Goal: Transaction & Acquisition: Purchase product/service

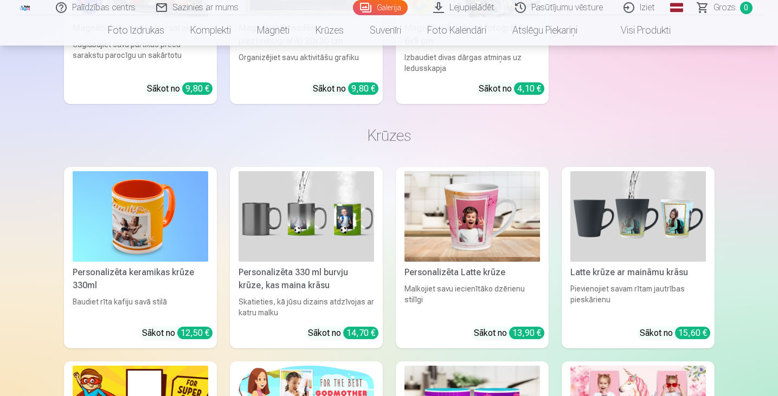
scroll to position [8291, 0]
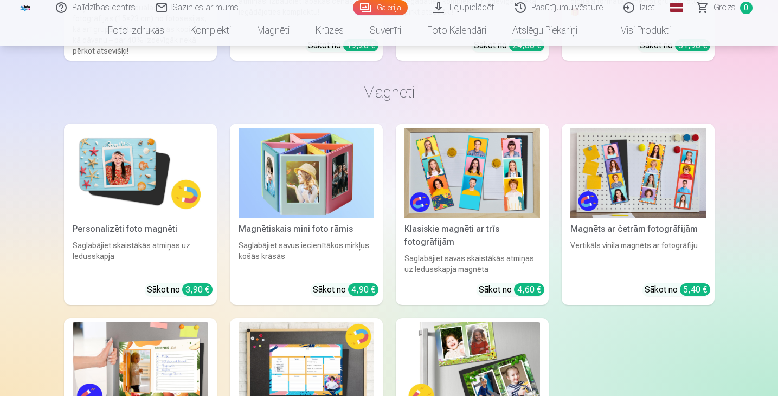
scroll to position [7896, 0]
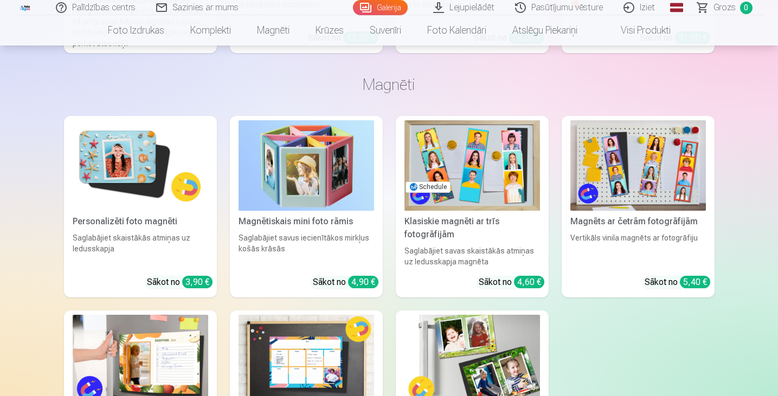
click at [459, 173] on img at bounding box center [472, 165] width 136 height 91
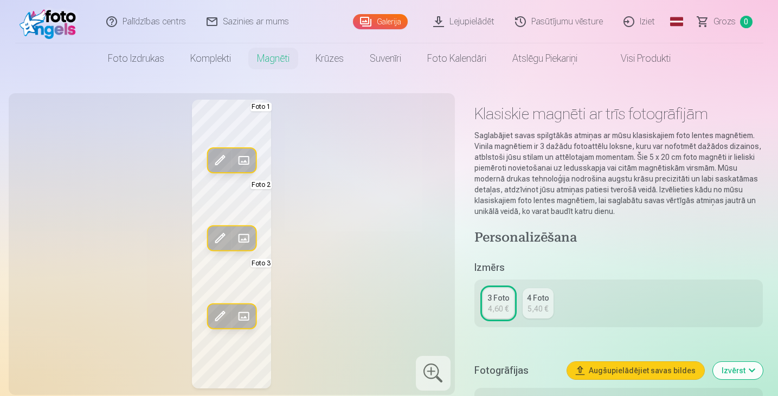
click at [240, 164] on span at bounding box center [243, 160] width 17 height 17
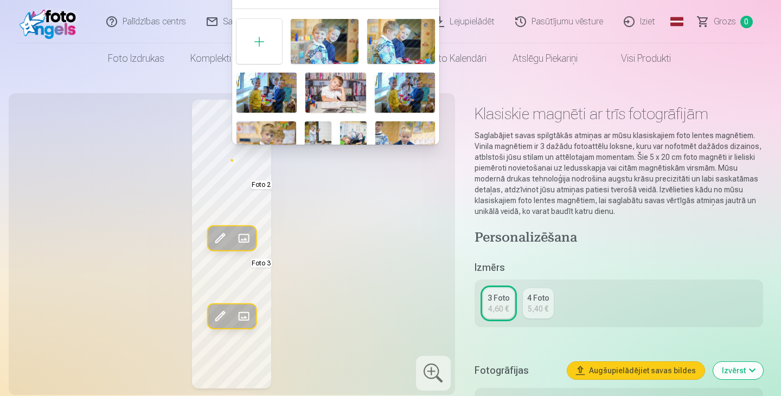
drag, startPoint x: 435, startPoint y: 43, endPoint x: 435, endPoint y: 56, distance: 13.0
click at [435, 56] on div "Foto 1" at bounding box center [335, 190] width 207 height 350
click at [325, 94] on img at bounding box center [335, 93] width 60 height 40
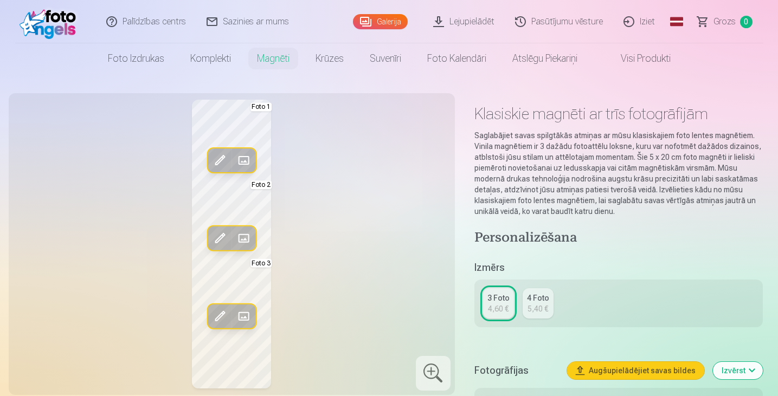
click at [242, 236] on span at bounding box center [243, 238] width 17 height 17
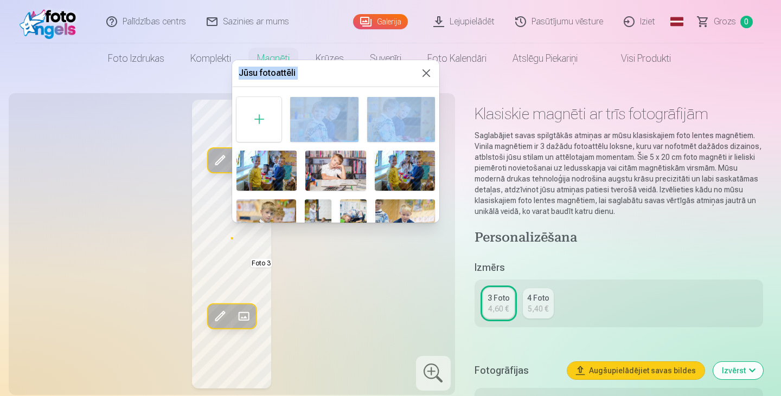
drag, startPoint x: 439, startPoint y: 117, endPoint x: 436, endPoint y: 126, distance: 9.6
click at [436, 126] on body "Palīdzības centrs Sazinies ar mums Galerija Lejupielādēt Pasūtījumu vēsture Izi…" at bounding box center [390, 198] width 781 height 396
click at [394, 75] on h5 "Jūsu fotoattēli" at bounding box center [329, 73] width 181 height 13
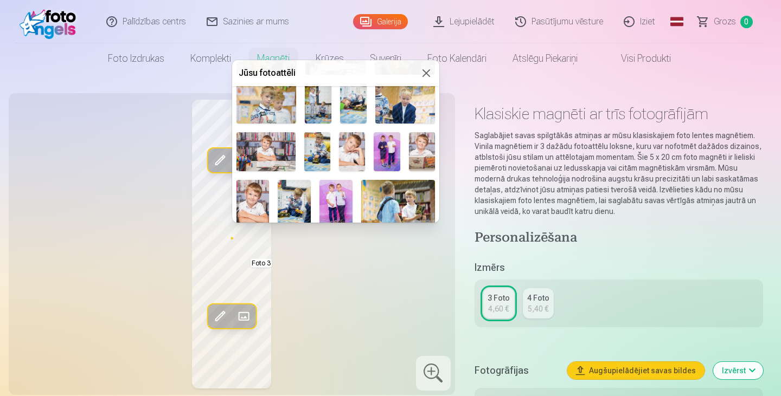
scroll to position [117, 0]
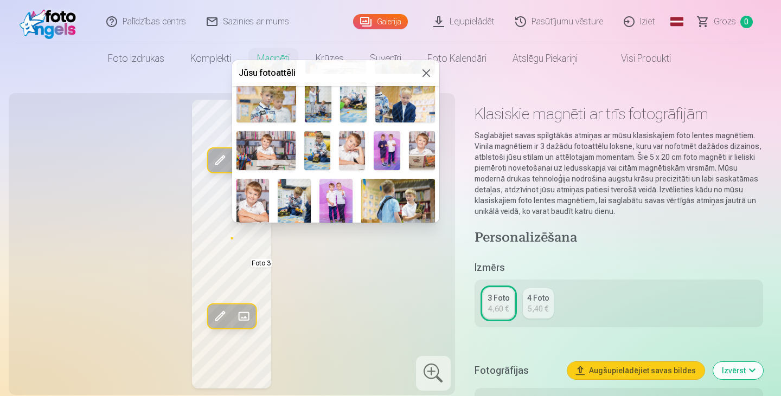
click at [263, 153] on img at bounding box center [265, 150] width 59 height 39
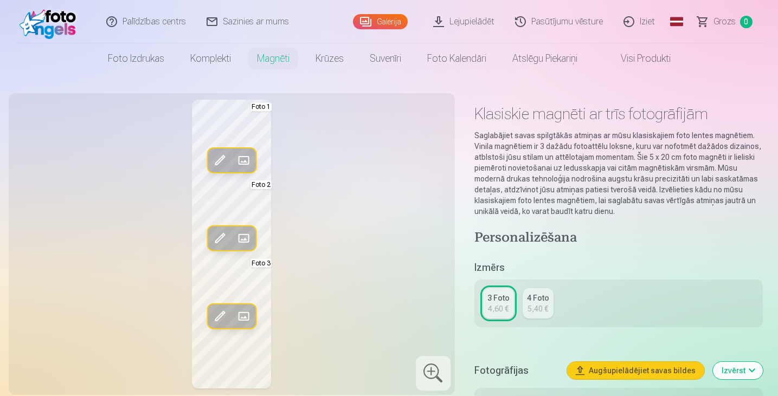
click at [243, 319] on span at bounding box center [243, 316] width 17 height 17
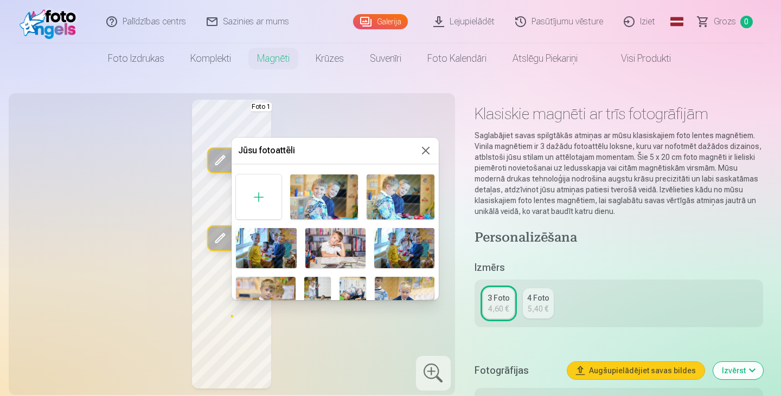
click at [435, 207] on div "Foto 3" at bounding box center [334, 345] width 207 height 350
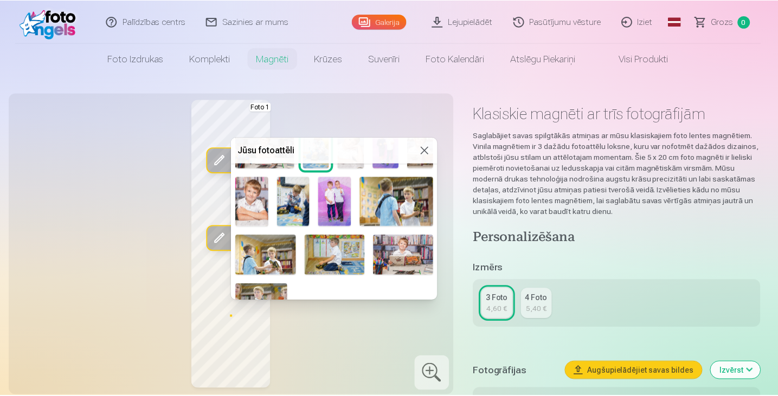
scroll to position [215, 0]
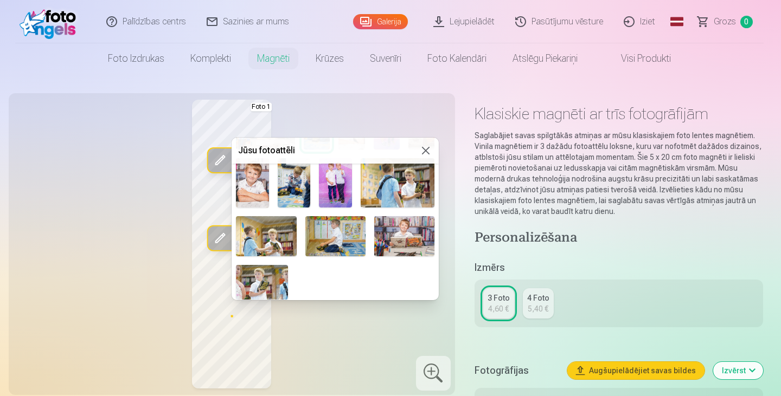
click at [408, 238] on img at bounding box center [404, 236] width 60 height 40
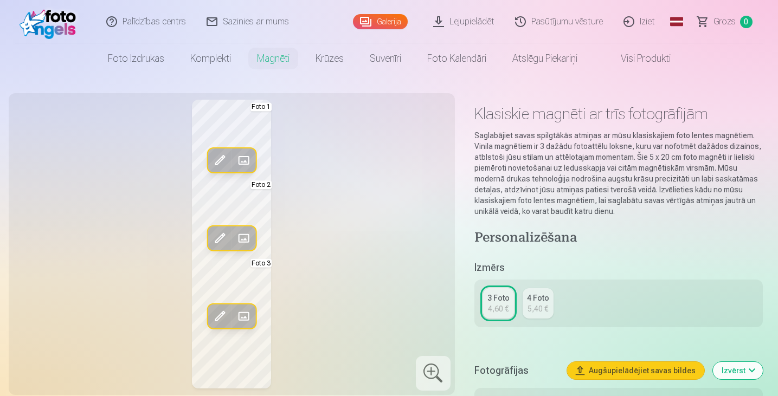
click at [316, 358] on div "Rediģēt foto Aizstāt Foto 1 Rediģēt foto Aizstāt Foto 2 Rediģēt foto Aizstāt Fo…" at bounding box center [231, 244] width 433 height 289
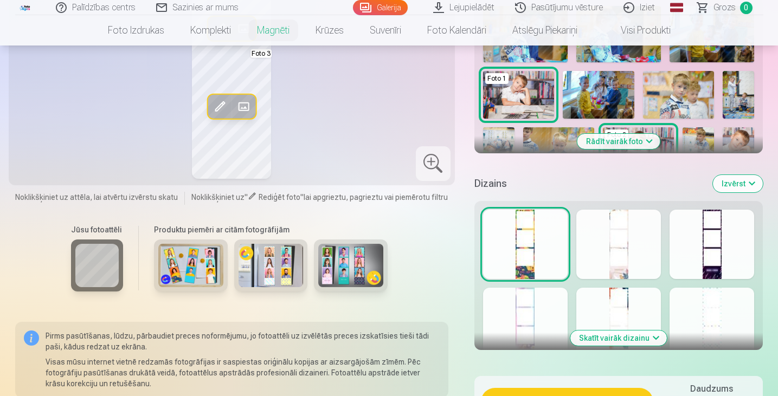
scroll to position [370, 0]
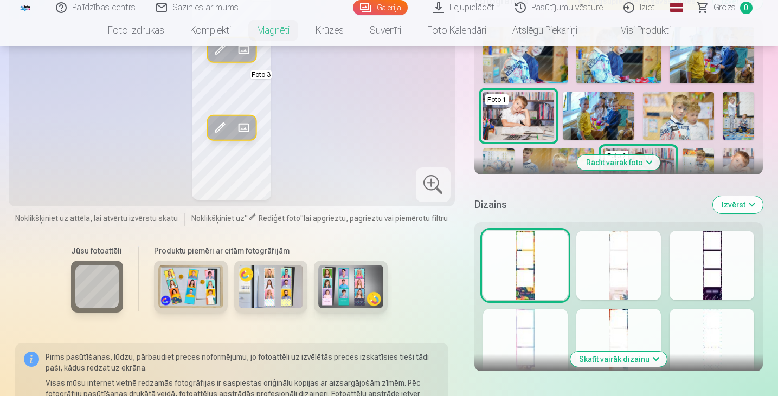
click at [712, 255] on div at bounding box center [712, 265] width 85 height 69
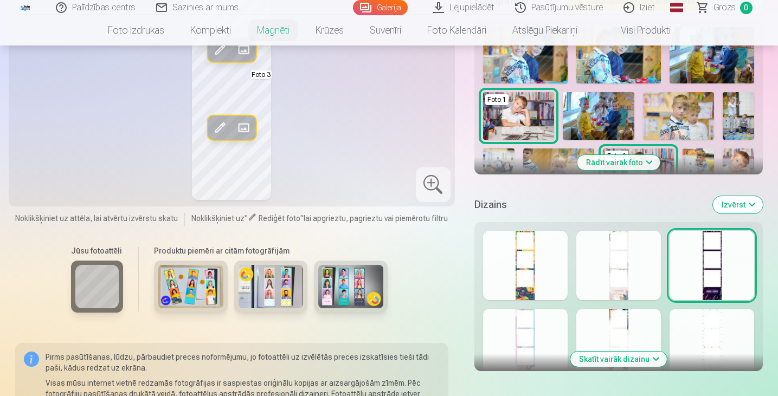
click at [628, 269] on div at bounding box center [618, 265] width 85 height 69
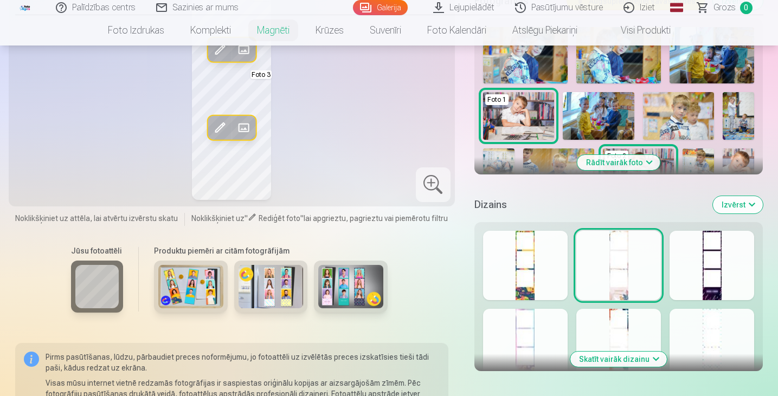
click at [519, 336] on div at bounding box center [525, 343] width 85 height 69
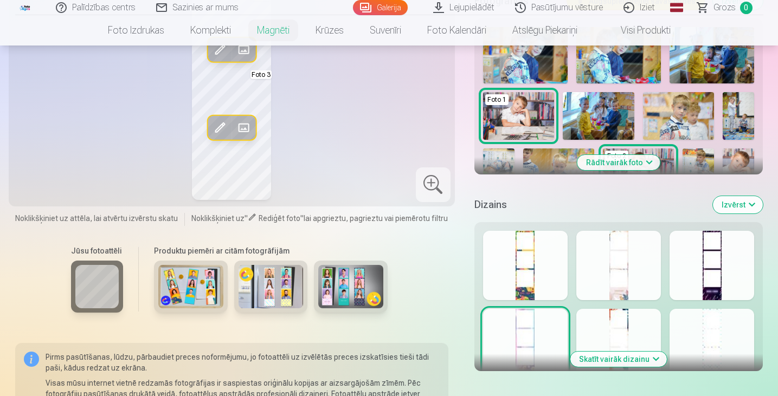
click at [607, 343] on div at bounding box center [618, 343] width 85 height 69
click at [700, 334] on div at bounding box center [712, 343] width 85 height 69
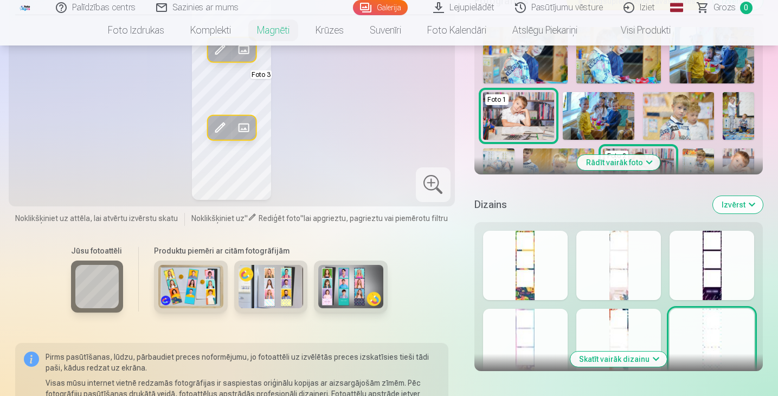
click at [643, 366] on button "Skatīt vairāk dizainu" at bounding box center [618, 359] width 97 height 15
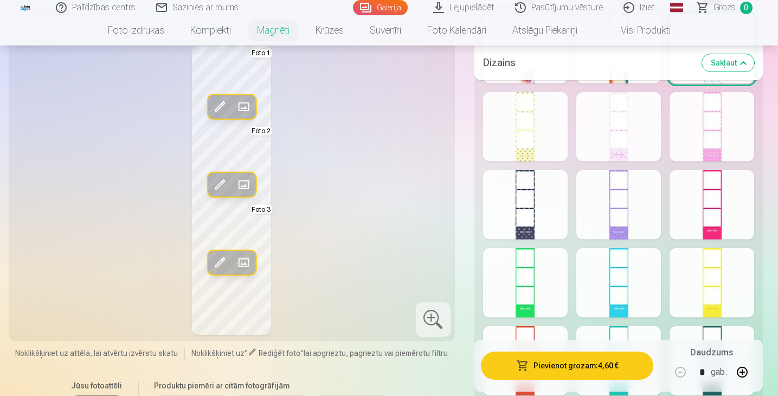
scroll to position [678, 0]
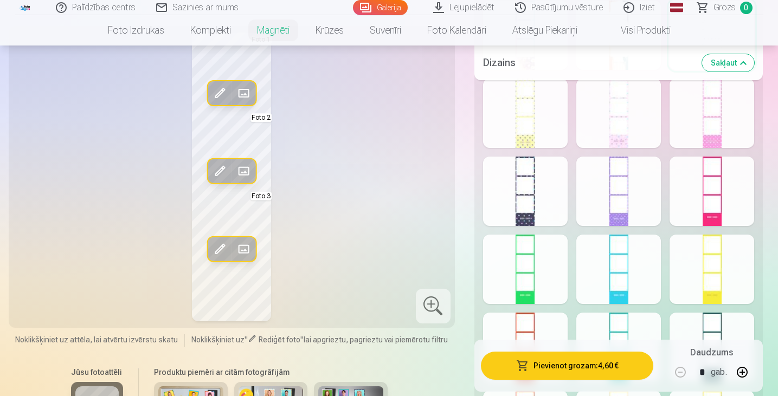
click at [518, 208] on div at bounding box center [525, 191] width 85 height 69
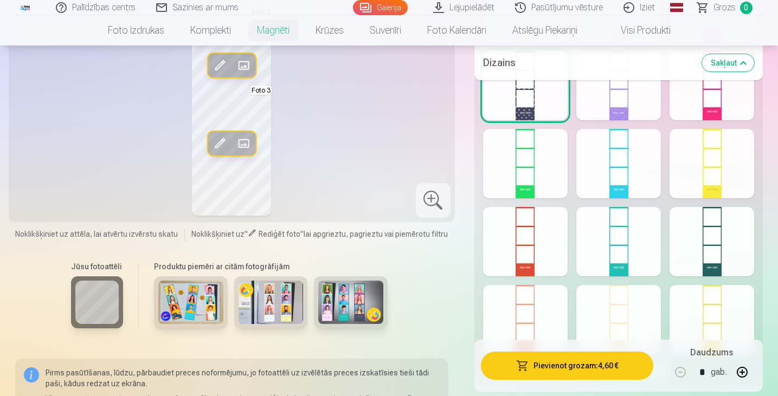
scroll to position [780, 0]
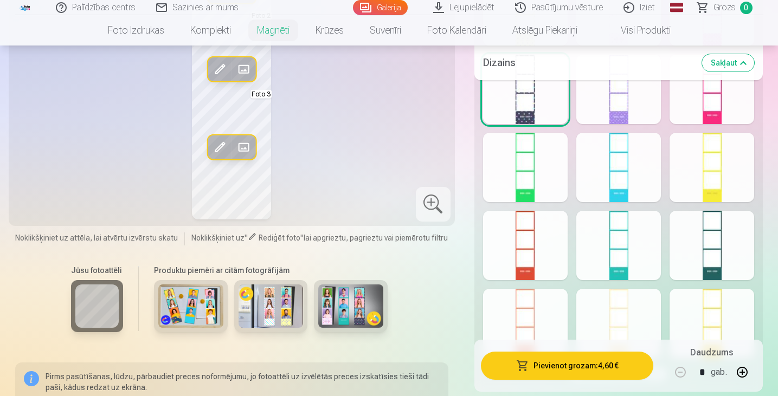
click at [612, 316] on div at bounding box center [618, 323] width 85 height 69
click at [551, 318] on div at bounding box center [525, 323] width 85 height 69
click at [708, 325] on div at bounding box center [712, 323] width 85 height 69
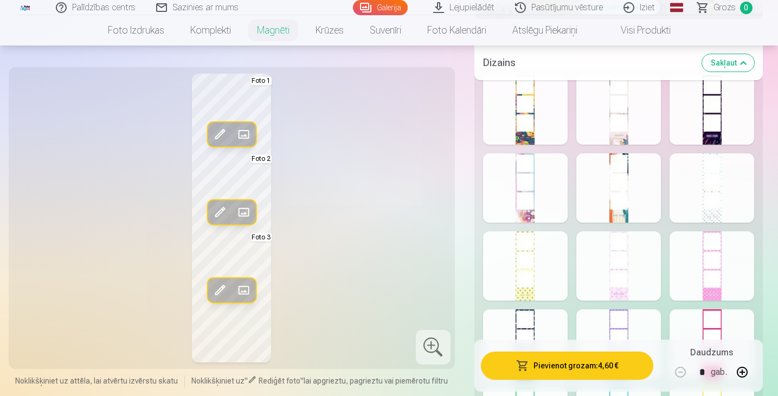
scroll to position [516, 0]
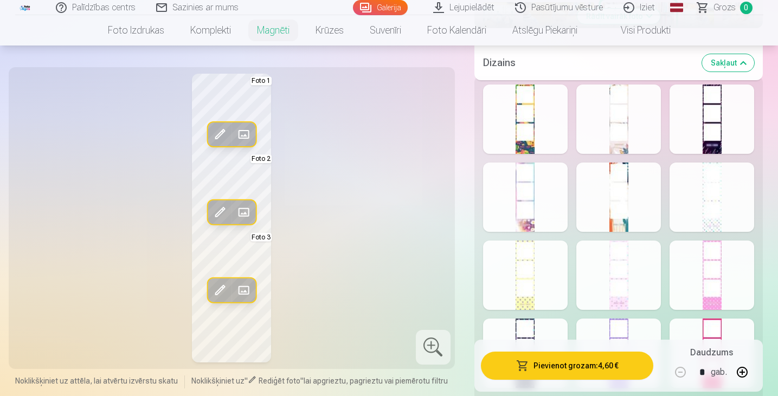
click at [697, 177] on div at bounding box center [712, 197] width 85 height 69
click at [728, 121] on div at bounding box center [712, 119] width 85 height 69
click at [662, 119] on div "Rādīt mazāk dizainu" at bounding box center [618, 365] width 289 height 579
click at [544, 119] on div at bounding box center [525, 119] width 85 height 69
click at [511, 197] on div at bounding box center [525, 197] width 85 height 69
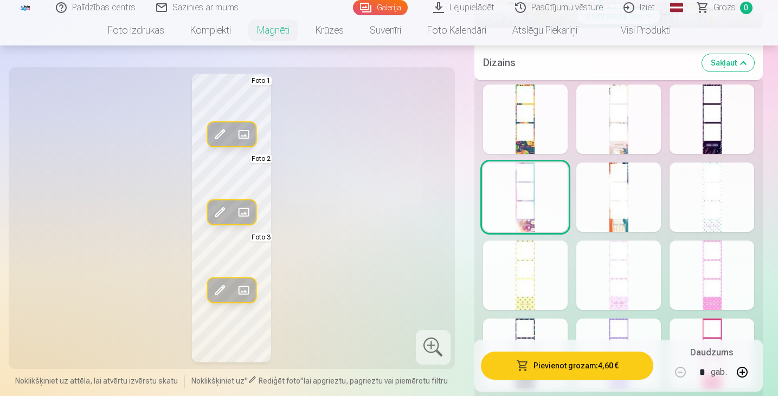
click at [606, 200] on div at bounding box center [618, 197] width 85 height 69
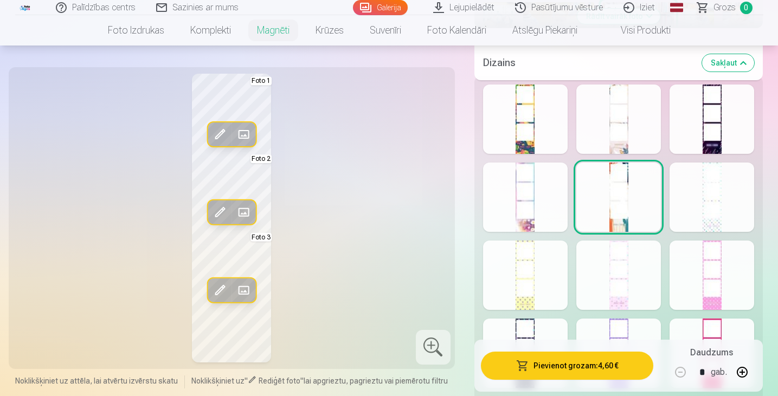
click at [531, 281] on div at bounding box center [525, 275] width 85 height 69
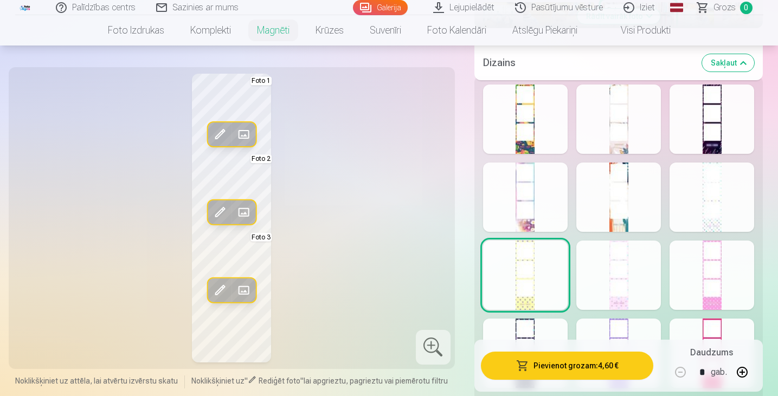
click at [612, 186] on div at bounding box center [618, 197] width 85 height 69
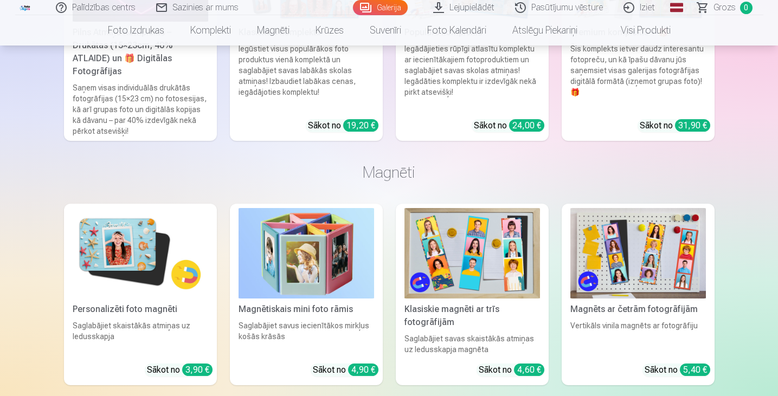
scroll to position [7831, 0]
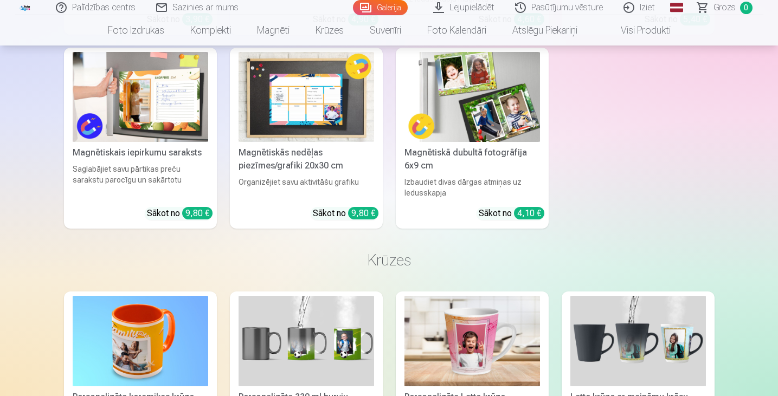
scroll to position [7867, 0]
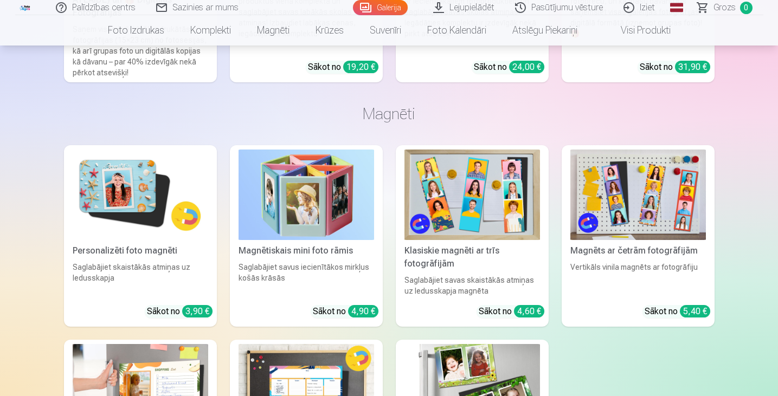
click at [510, 281] on link "Klasiskie magnēti ar trīs fotogrāfijām Saglabājiet savas skaistākās atmiņas uz …" at bounding box center [472, 236] width 153 height 182
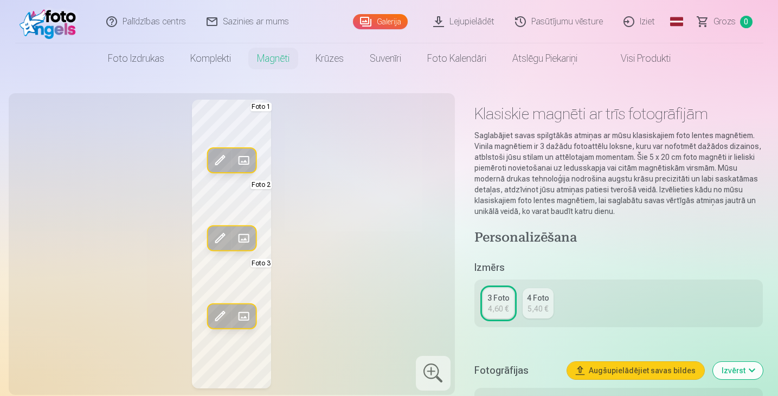
click at [244, 160] on span at bounding box center [243, 160] width 17 height 17
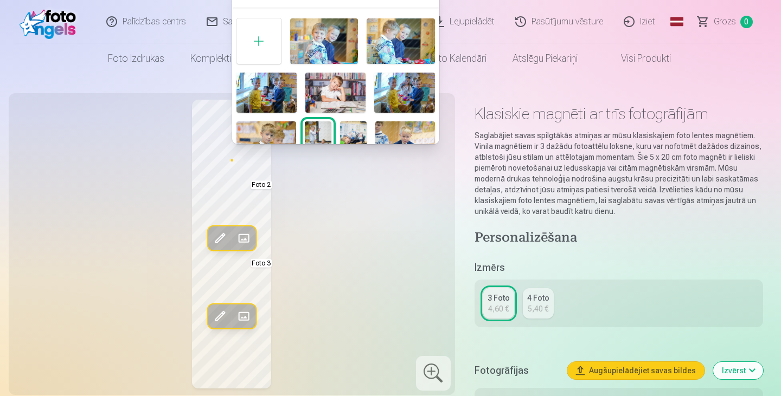
click at [329, 96] on img at bounding box center [335, 93] width 60 height 40
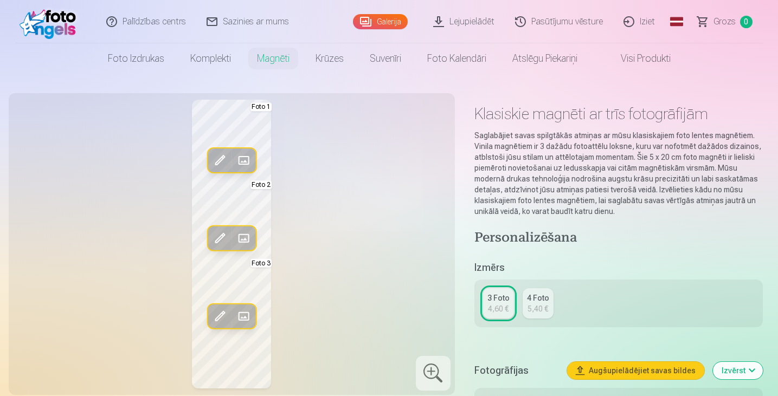
click at [242, 235] on span at bounding box center [243, 238] width 17 height 17
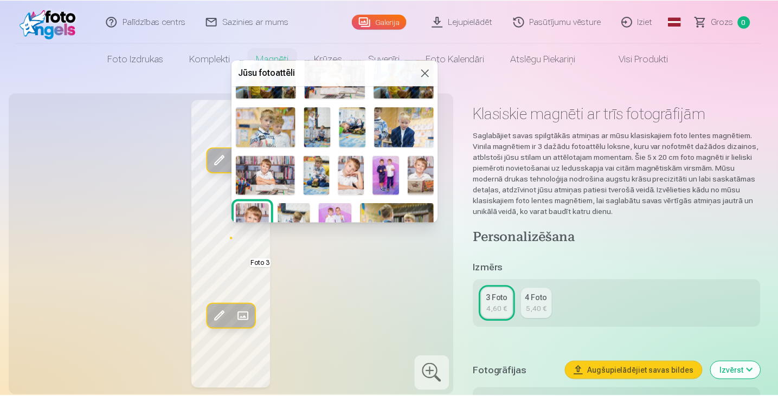
scroll to position [93, 0]
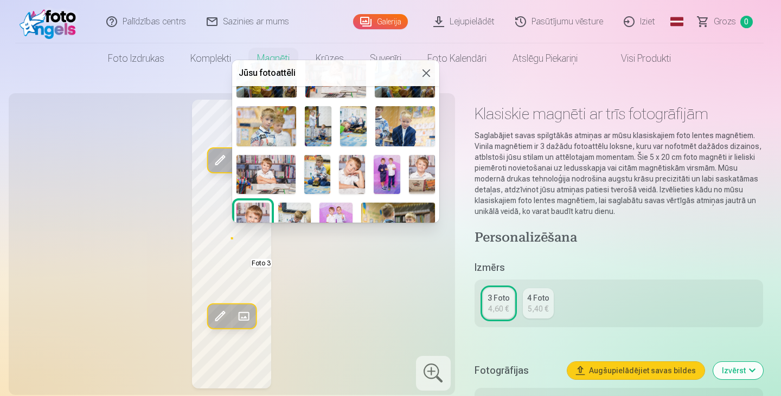
click at [271, 168] on img at bounding box center [265, 174] width 59 height 39
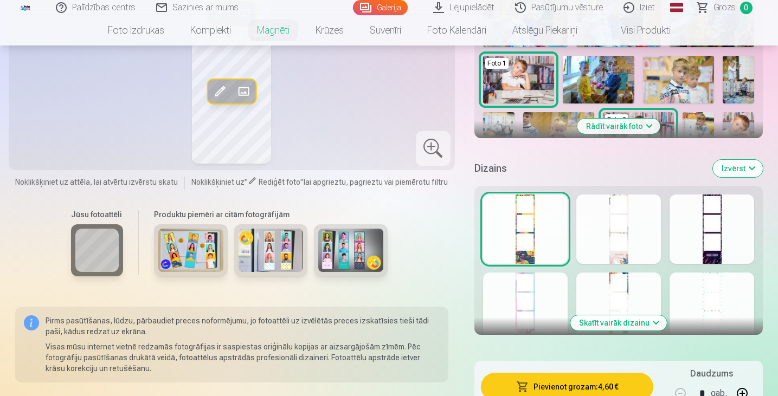
scroll to position [384, 0]
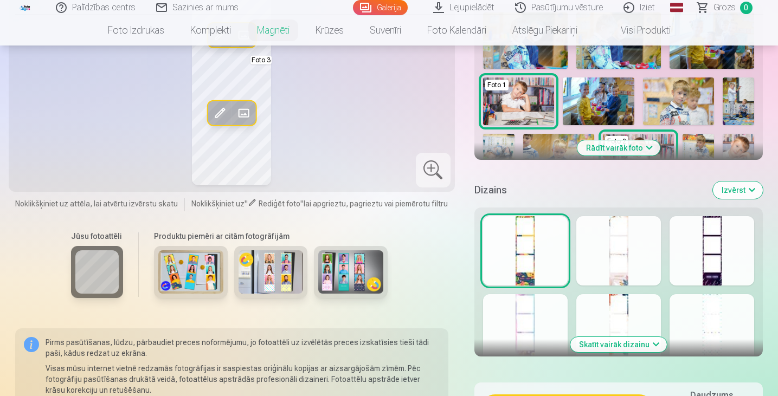
click at [627, 262] on div at bounding box center [618, 250] width 85 height 69
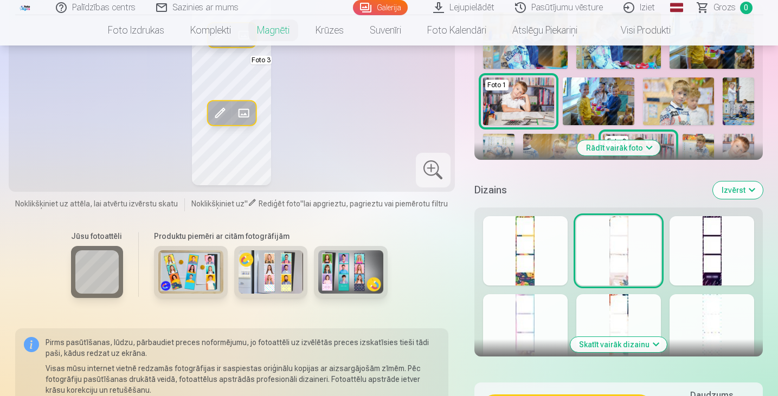
click at [719, 261] on div at bounding box center [712, 250] width 85 height 69
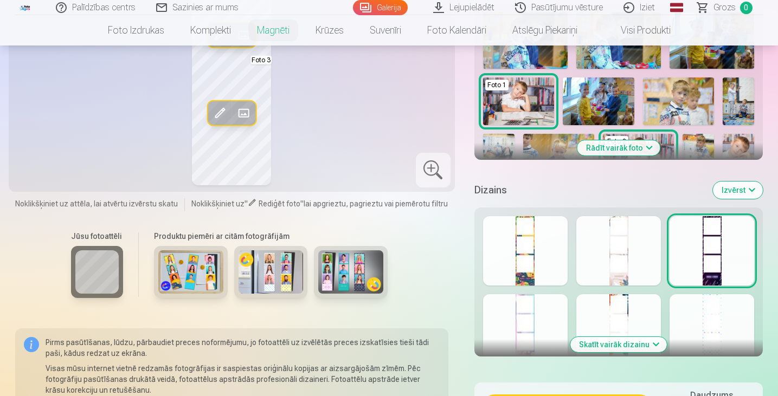
click at [616, 322] on div at bounding box center [618, 328] width 85 height 69
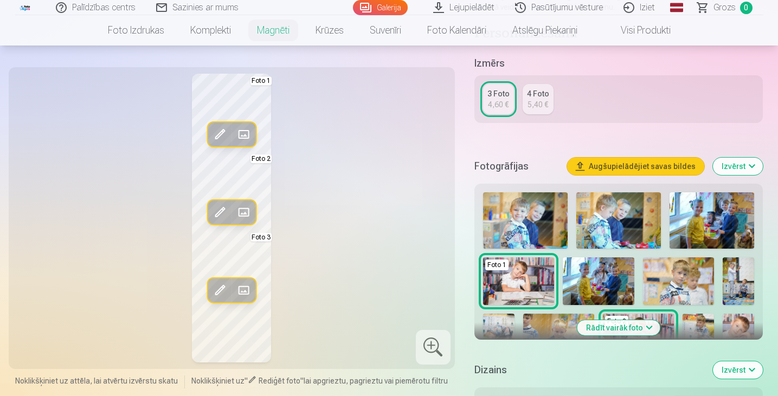
scroll to position [208, 0]
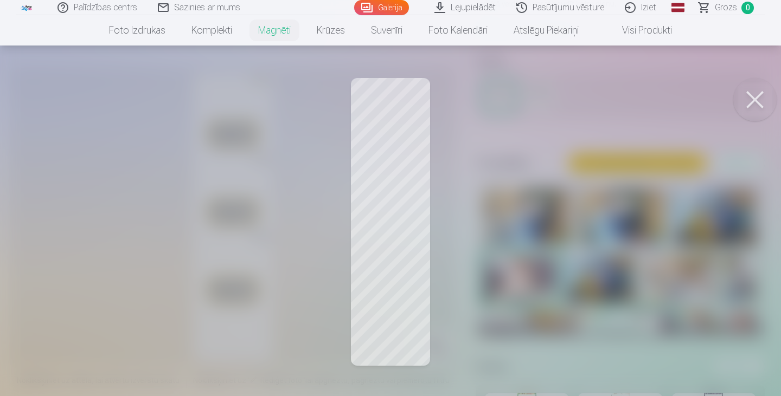
click at [232, 197] on div at bounding box center [390, 198] width 781 height 396
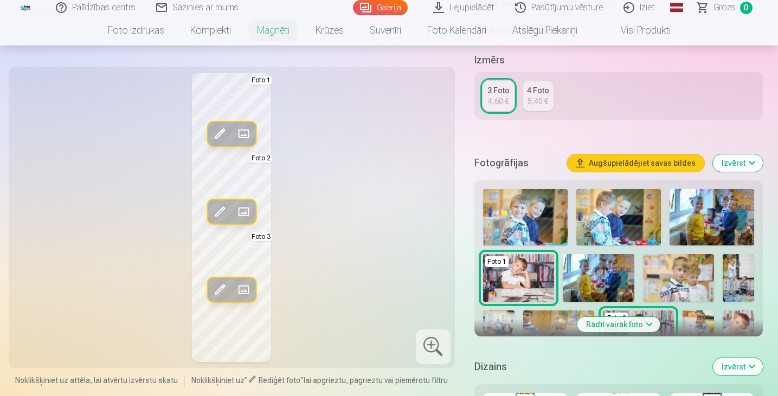
click at [441, 337] on div at bounding box center [433, 347] width 35 height 35
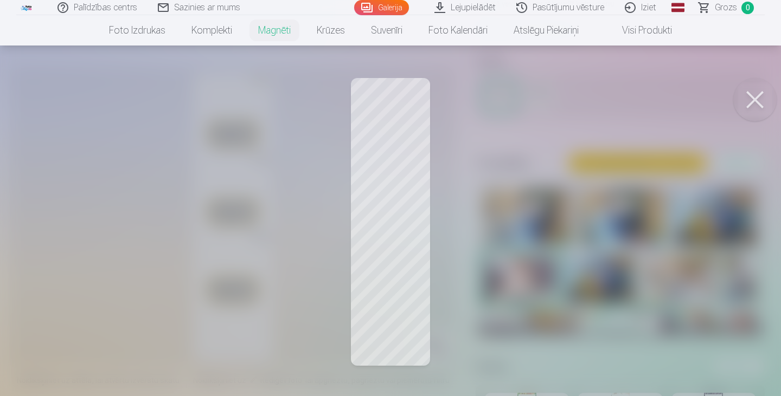
click at [745, 108] on button at bounding box center [754, 99] width 43 height 43
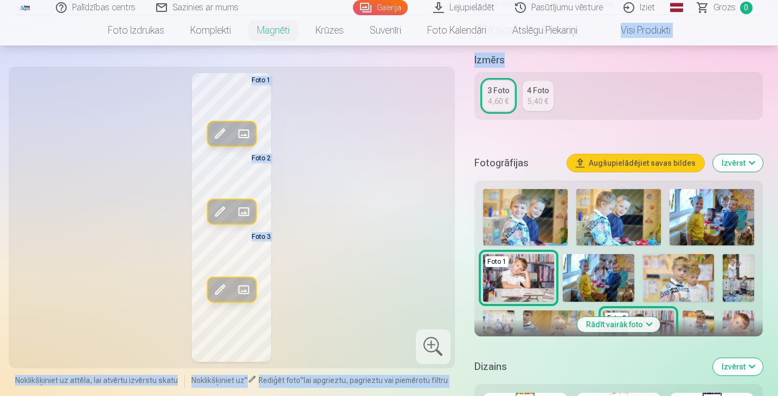
drag, startPoint x: 777, startPoint y: 33, endPoint x: 779, endPoint y: 63, distance: 30.4
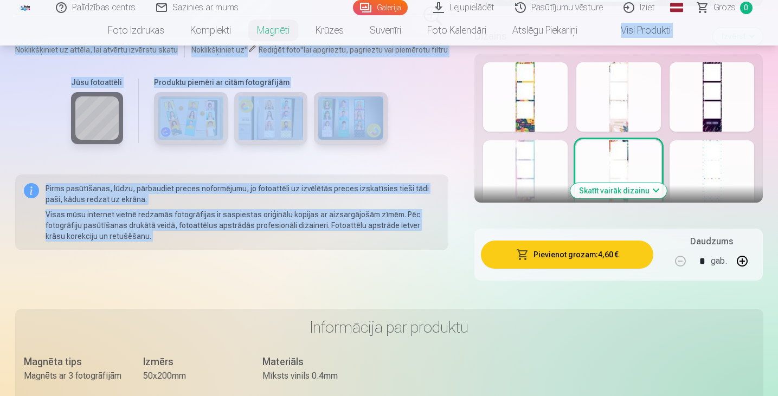
scroll to position [496, 0]
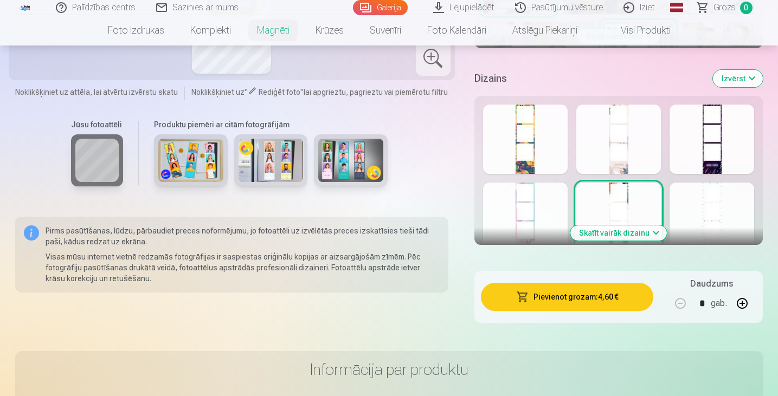
click at [512, 149] on div at bounding box center [525, 139] width 85 height 69
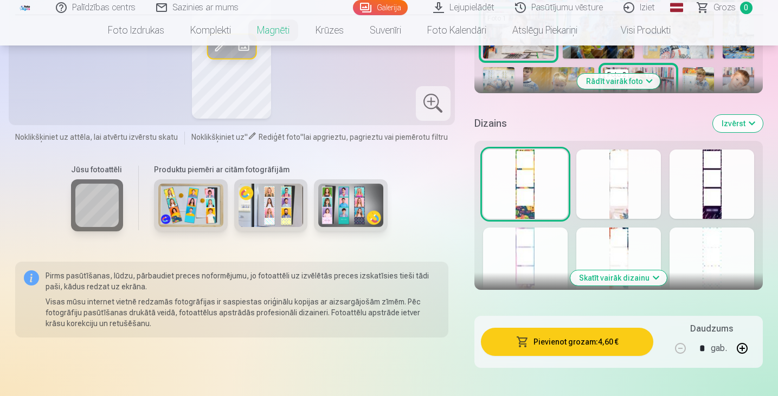
scroll to position [448, 0]
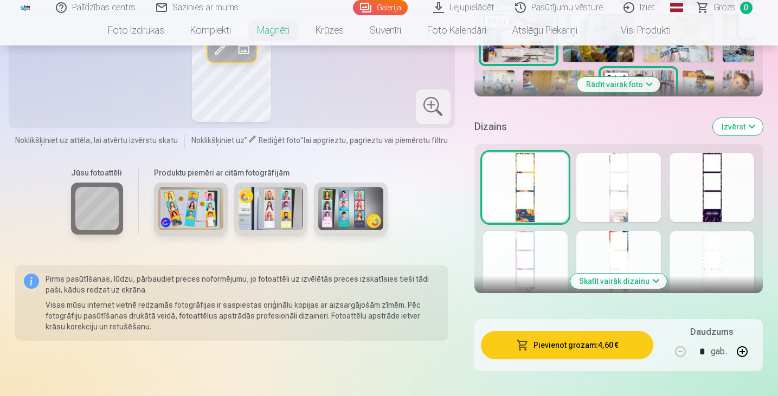
click at [696, 188] on div at bounding box center [712, 187] width 85 height 69
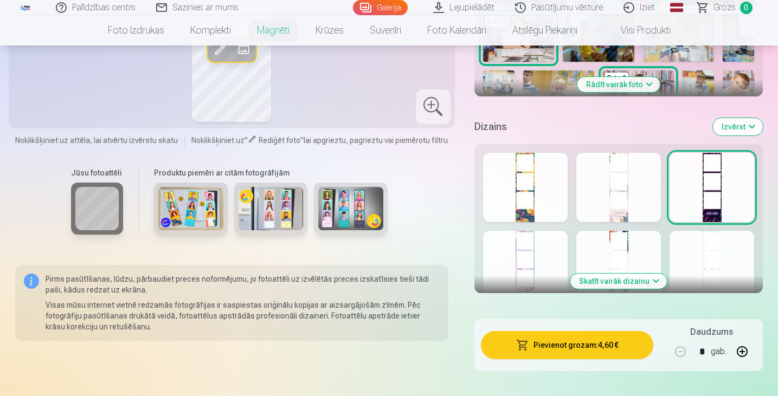
drag, startPoint x: 777, startPoint y: 62, endPoint x: 777, endPoint y: 40, distance: 22.8
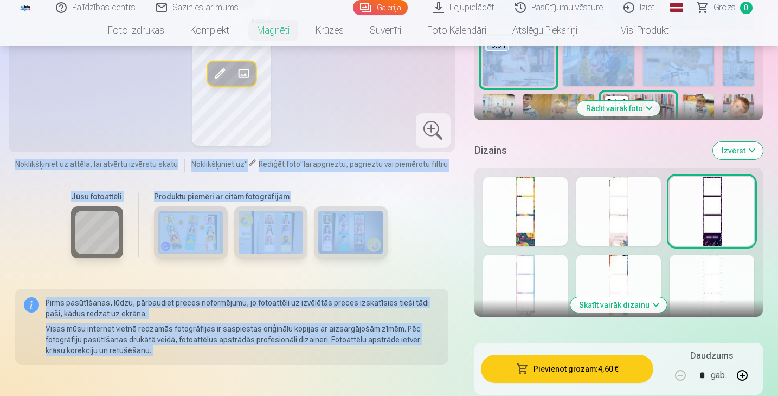
scroll to position [460, 0]
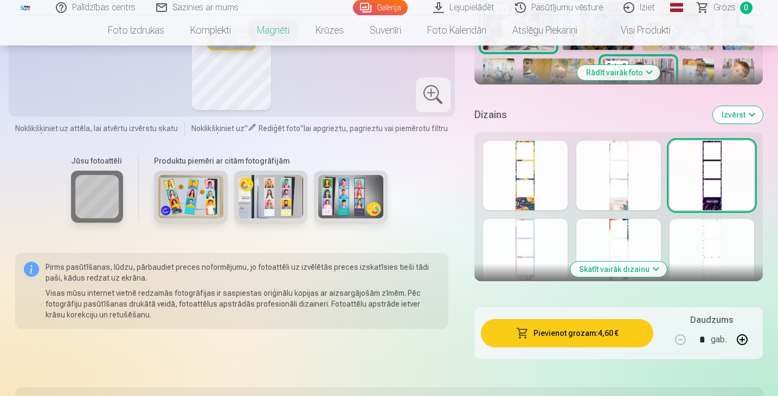
click at [719, 240] on div at bounding box center [712, 253] width 85 height 69
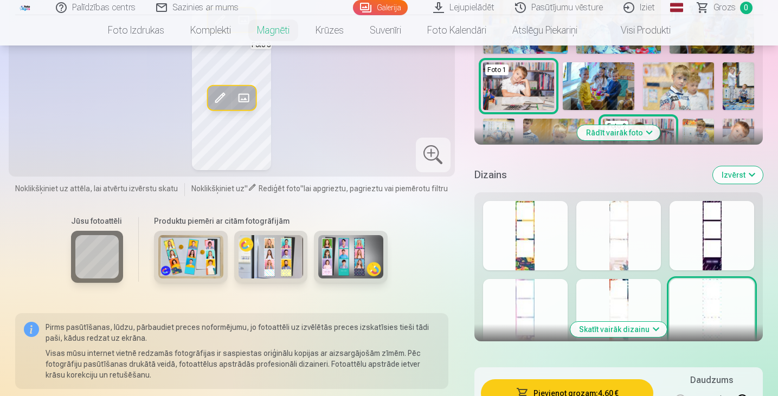
scroll to position [469, 0]
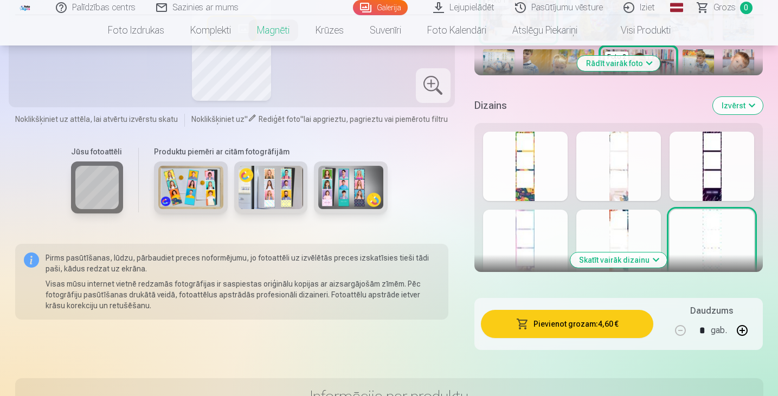
click at [593, 221] on div at bounding box center [618, 244] width 85 height 69
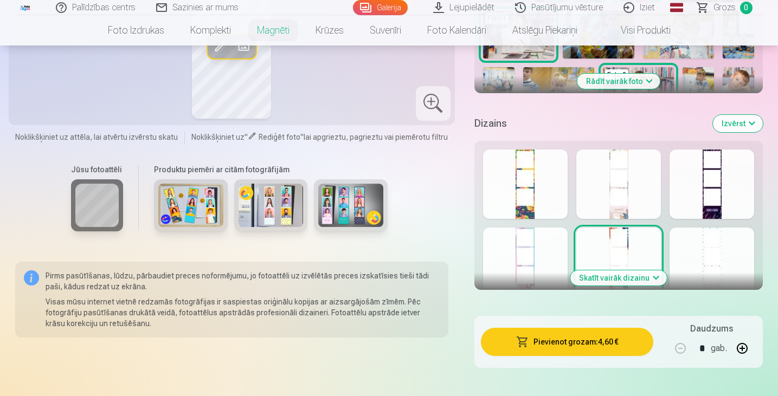
scroll to position [514, 0]
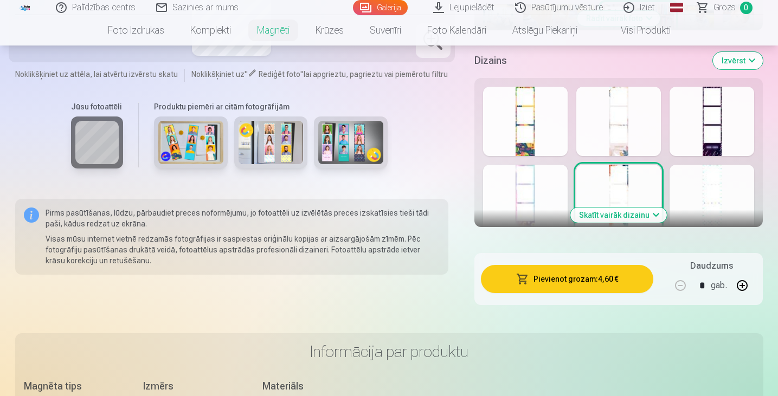
click at [588, 215] on button "Skatīt vairāk dizainu" at bounding box center [618, 215] width 97 height 15
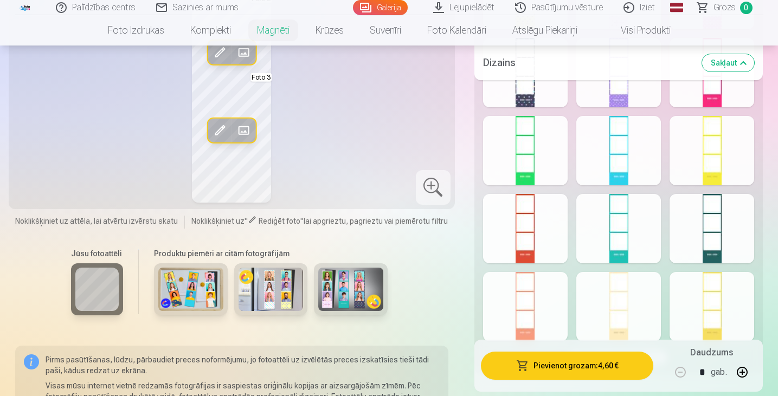
scroll to position [810, 0]
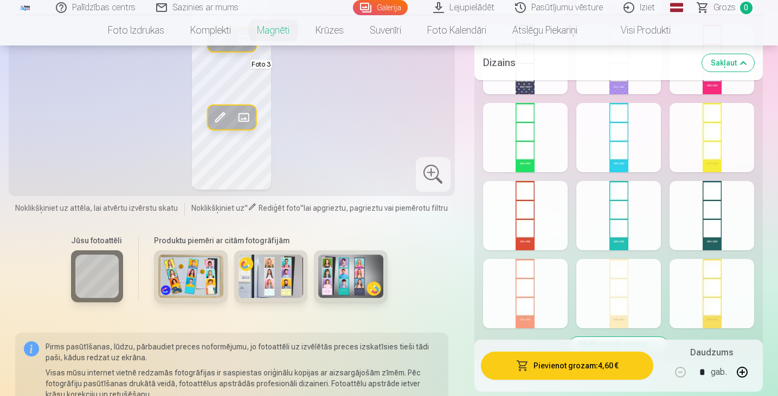
click at [612, 303] on div at bounding box center [618, 293] width 85 height 69
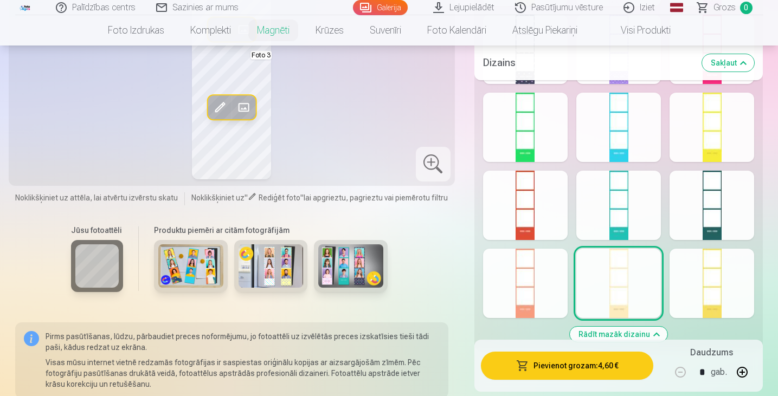
scroll to position [817, 0]
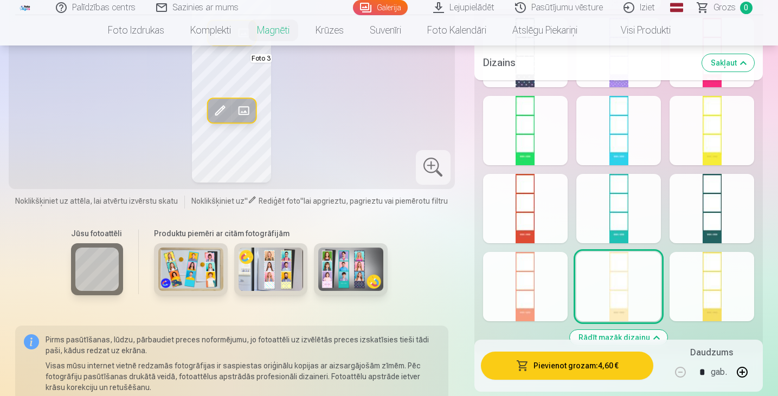
click at [624, 136] on div at bounding box center [618, 130] width 85 height 69
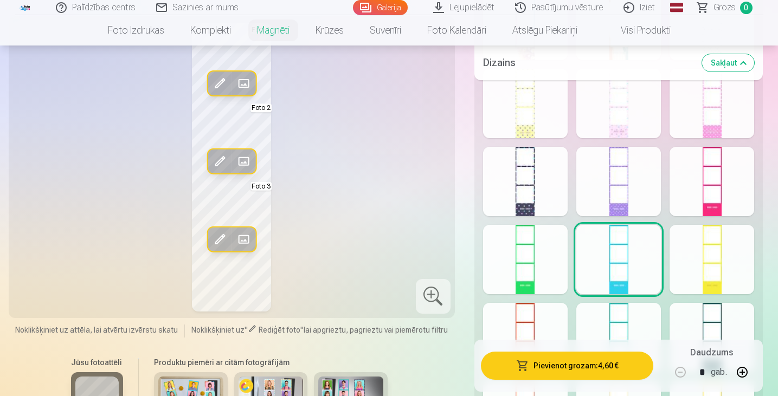
scroll to position [638, 0]
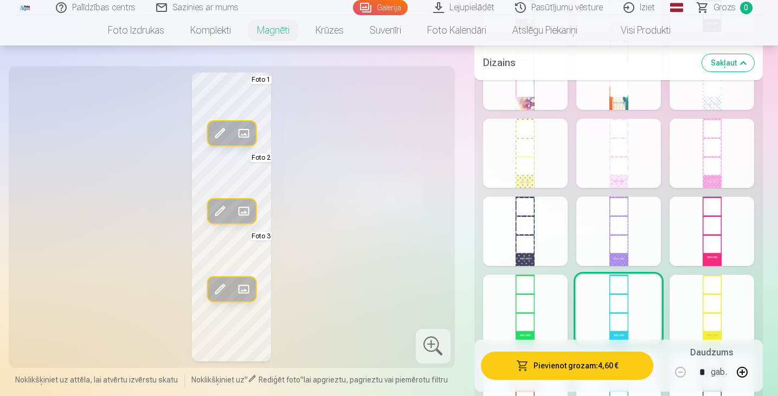
click at [640, 161] on div at bounding box center [618, 153] width 85 height 69
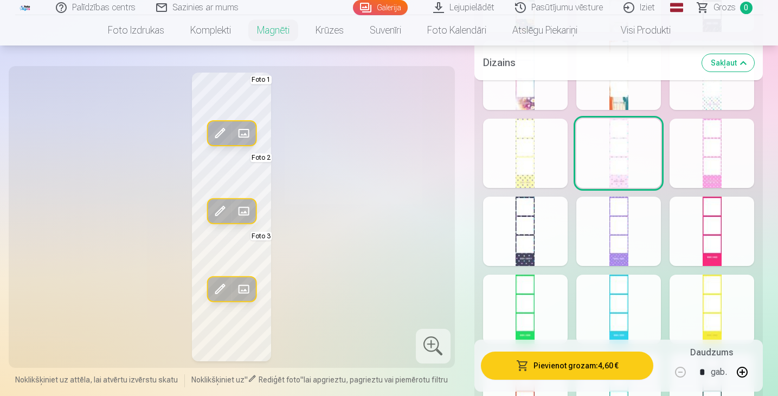
click at [558, 144] on div at bounding box center [525, 153] width 85 height 69
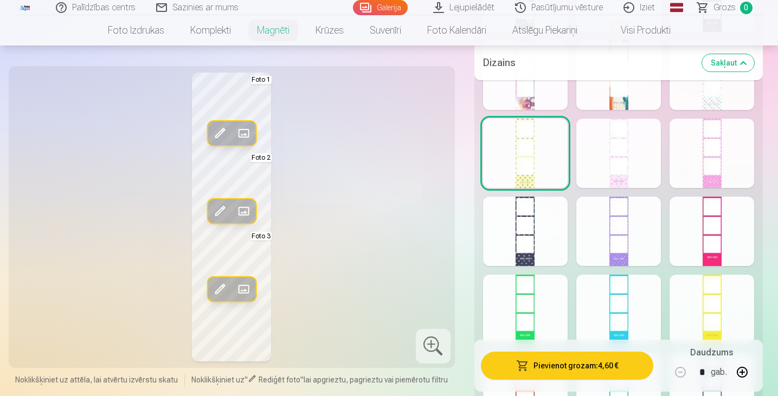
click at [632, 95] on div at bounding box center [618, 75] width 85 height 69
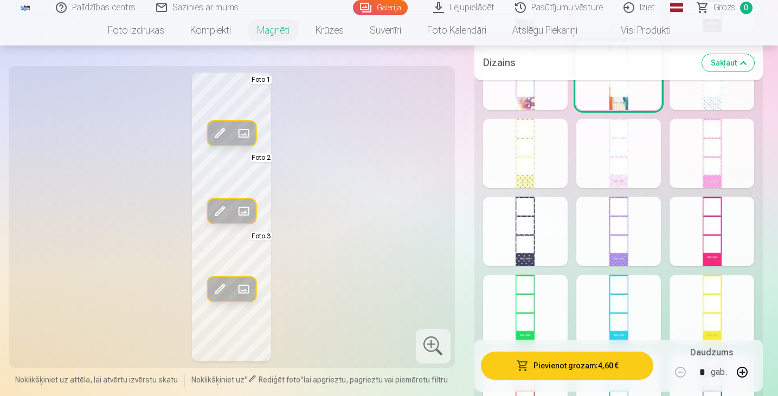
click at [541, 93] on div at bounding box center [525, 75] width 85 height 69
click at [700, 103] on div at bounding box center [712, 75] width 85 height 69
click at [554, 228] on div at bounding box center [525, 231] width 85 height 69
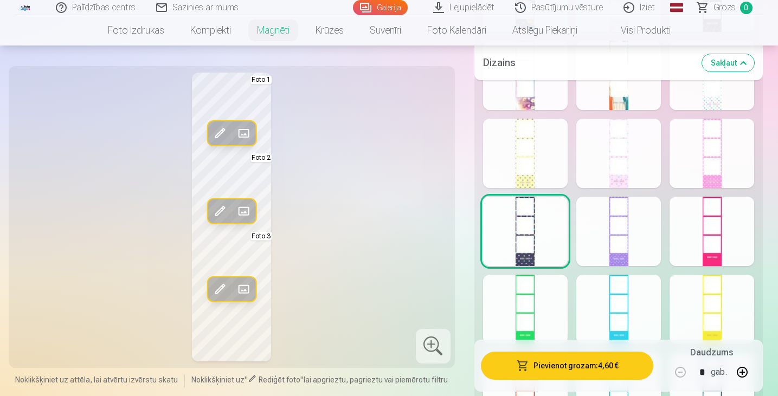
click at [715, 294] on div at bounding box center [712, 309] width 85 height 69
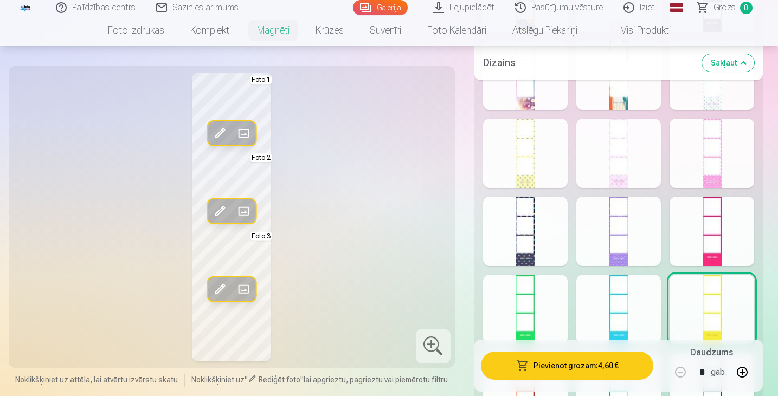
click at [526, 156] on div at bounding box center [525, 153] width 85 height 69
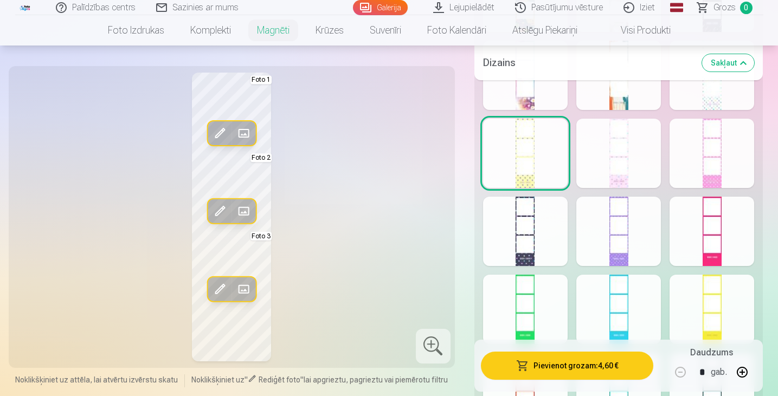
click at [679, 91] on div at bounding box center [712, 75] width 85 height 69
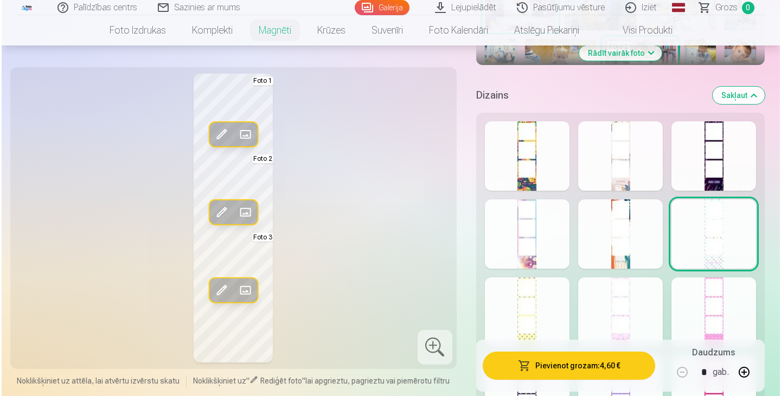
scroll to position [466, 0]
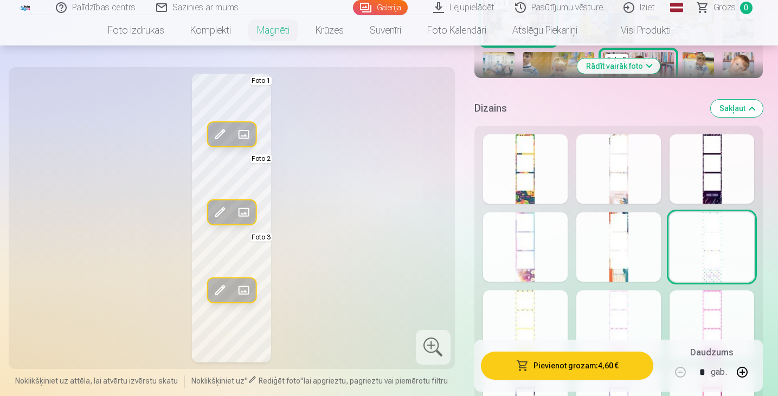
click at [636, 171] on div at bounding box center [618, 168] width 85 height 69
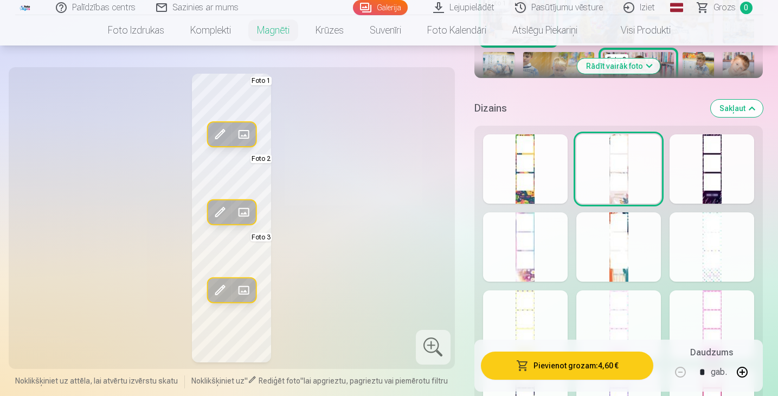
click at [561, 368] on button "Pievienot grozam : 4,60 €" at bounding box center [567, 366] width 173 height 28
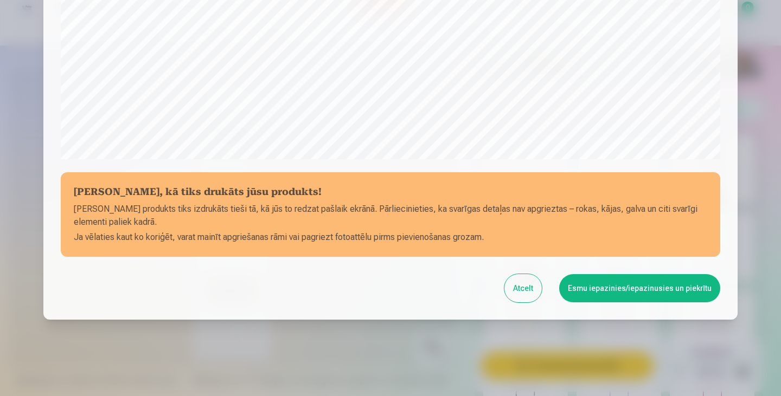
scroll to position [384, 0]
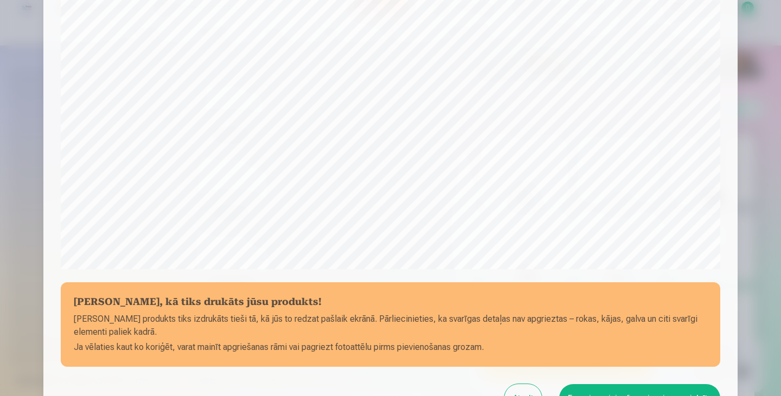
drag, startPoint x: 775, startPoint y: 85, endPoint x: 779, endPoint y: -15, distance: 99.8
